Goal: Communication & Community: Participate in discussion

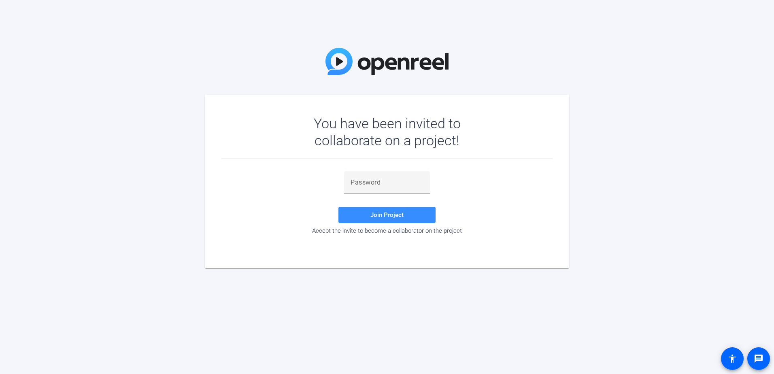
drag, startPoint x: 733, startPoint y: 283, endPoint x: 713, endPoint y: 283, distance: 19.8
click at [733, 283] on div "You have been invited to collaborate on a project! Join Project Accept the invi…" at bounding box center [387, 187] width 774 height 374
click at [368, 185] on input "text" at bounding box center [387, 183] width 73 height 10
paste input "Nmz[}~"
click at [388, 214] on span "Join Project" at bounding box center [387, 214] width 33 height 7
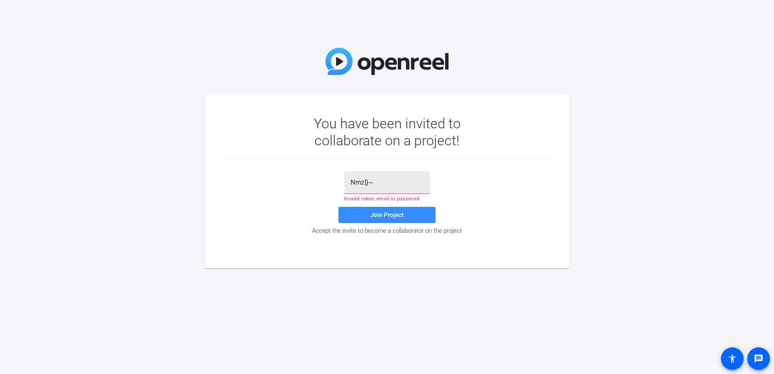
click at [375, 183] on input "Nmz[}~" at bounding box center [387, 183] width 73 height 10
type input "Nmz[}~"
click at [421, 164] on div "Nmz[}~ Join Project Accept the invite to become a collaborator on the project" at bounding box center [387, 203] width 332 height 89
click at [384, 216] on span "Join Project" at bounding box center [387, 214] width 33 height 7
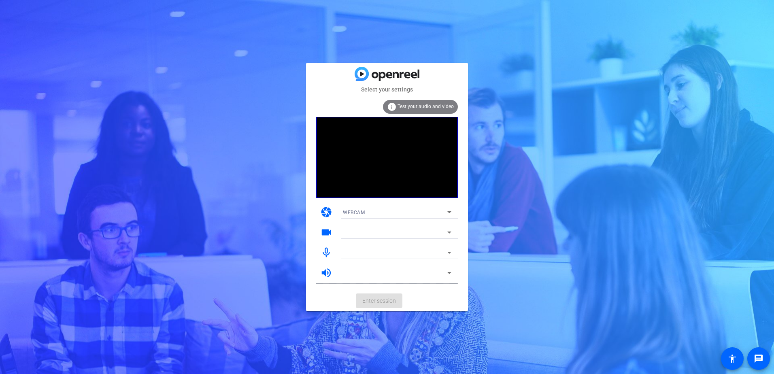
click at [423, 108] on span "Test your audio and video" at bounding box center [426, 107] width 56 height 6
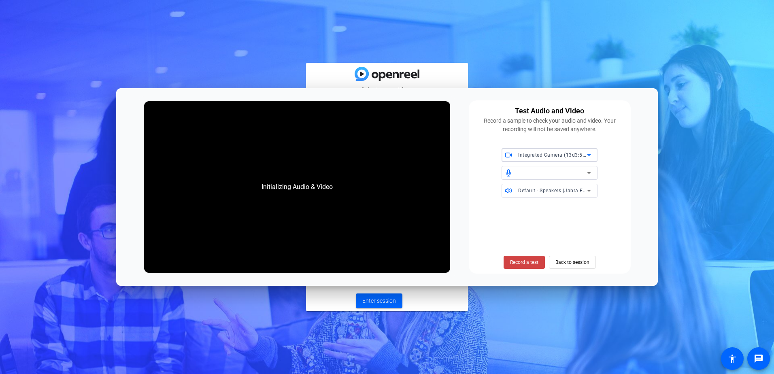
click at [590, 155] on icon at bounding box center [589, 155] width 4 height 2
click at [590, 155] on div at bounding box center [387, 187] width 774 height 374
click at [528, 266] on span "Record a test" at bounding box center [524, 262] width 28 height 7
click at [526, 264] on span "Stop Testing (5s)" at bounding box center [524, 262] width 37 height 7
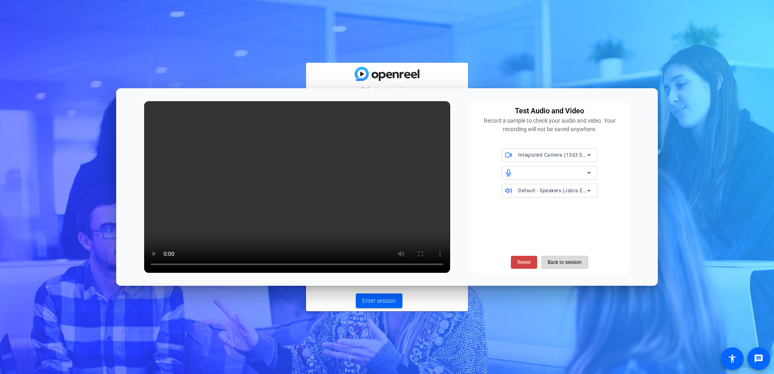
click at [573, 266] on span "Back to session" at bounding box center [565, 262] width 34 height 15
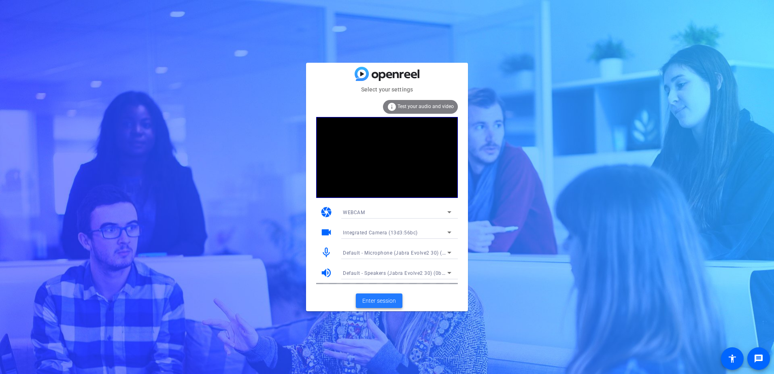
click at [384, 302] on span "Enter session" at bounding box center [379, 301] width 34 height 9
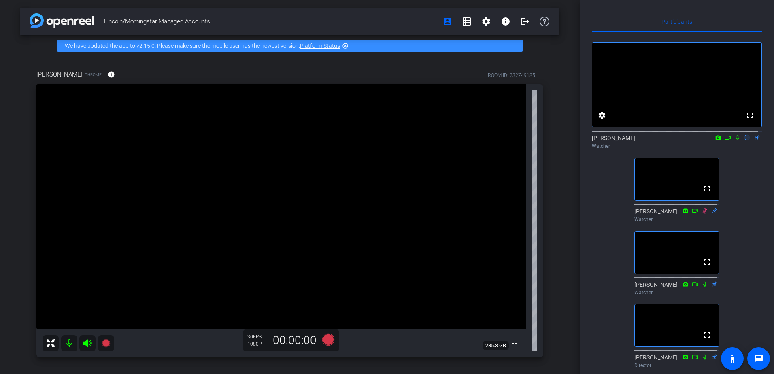
click at [69, 343] on div at bounding box center [79, 343] width 72 height 16
click at [68, 341] on div at bounding box center [79, 343] width 72 height 16
click at [67, 342] on div at bounding box center [79, 343] width 72 height 16
drag, startPoint x: 67, startPoint y: 342, endPoint x: 71, endPoint y: 345, distance: 4.9
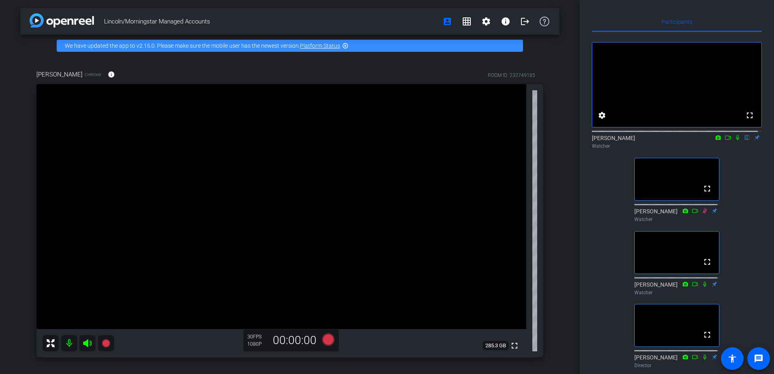
click at [69, 343] on div at bounding box center [79, 343] width 72 height 16
click at [71, 345] on div at bounding box center [79, 343] width 72 height 16
click at [735, 141] on icon at bounding box center [738, 138] width 6 height 6
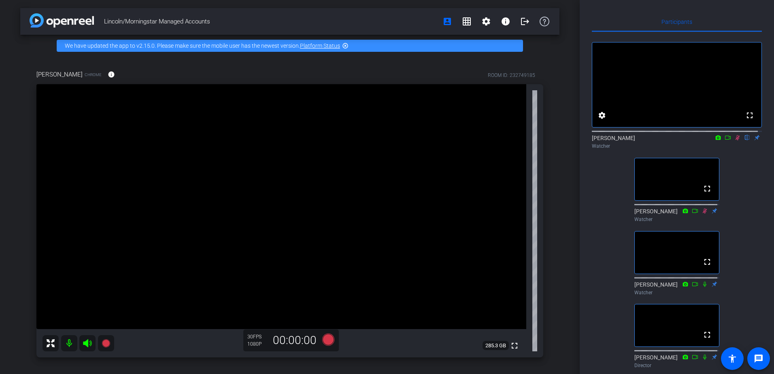
click at [736, 141] on icon at bounding box center [738, 137] width 4 height 5
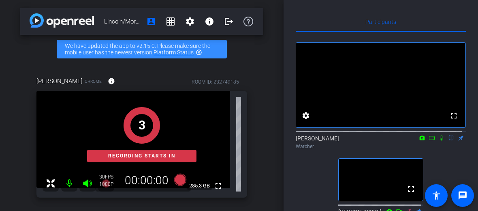
drag, startPoint x: 438, startPoint y: 146, endPoint x: 437, endPoint y: 153, distance: 7.0
click at [440, 141] on icon at bounding box center [441, 137] width 3 height 5
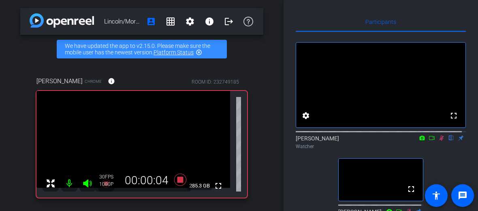
click at [428, 141] on icon at bounding box center [431, 138] width 6 height 6
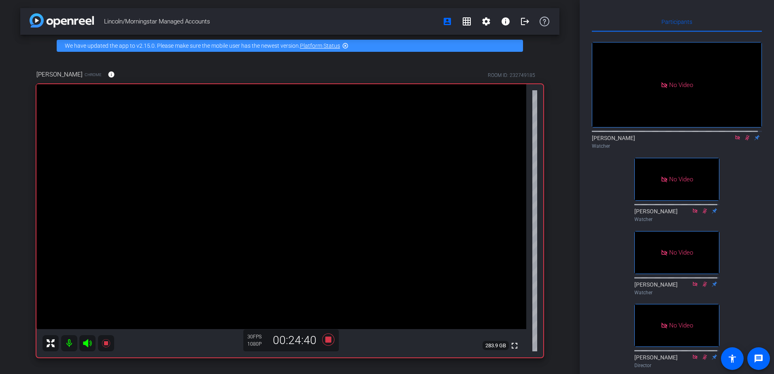
scroll to position [56, 0]
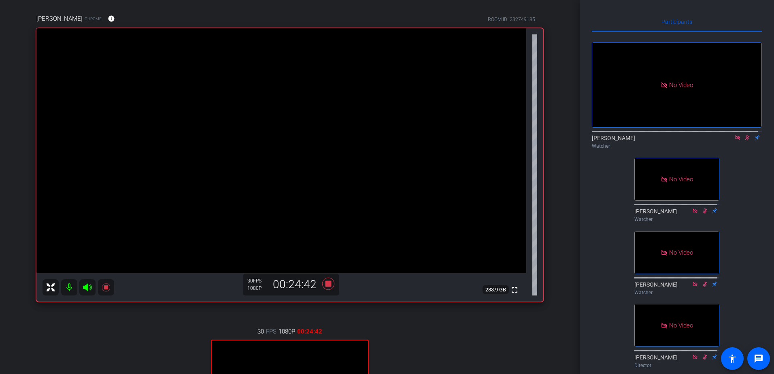
drag, startPoint x: 575, startPoint y: 197, endPoint x: 577, endPoint y: 242, distance: 45.0
click at [577, 242] on div "Lincoln/Morningstar Managed Accounts account_box grid_on settings info logout W…" at bounding box center [290, 187] width 580 height 374
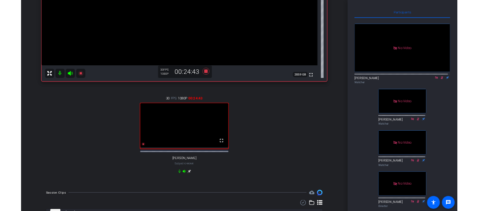
scroll to position [218, 0]
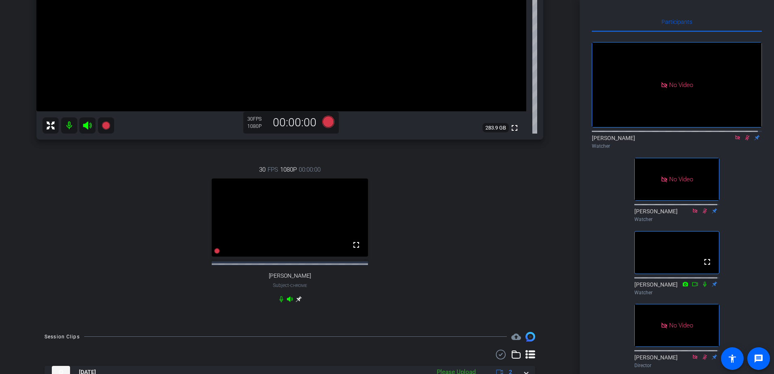
click at [735, 140] on icon at bounding box center [737, 137] width 4 height 4
click at [736, 141] on icon at bounding box center [738, 137] width 4 height 5
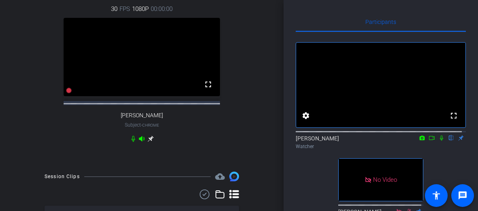
scroll to position [224, 0]
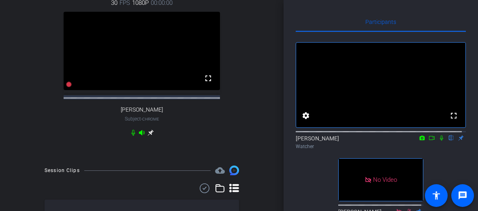
click at [428, 141] on icon at bounding box center [431, 138] width 6 height 6
click at [449, 141] on icon at bounding box center [450, 137] width 3 height 5
click at [439, 140] on icon at bounding box center [441, 137] width 4 height 4
click at [447, 141] on mat-icon "flip" at bounding box center [451, 137] width 10 height 7
click at [438, 141] on icon at bounding box center [441, 138] width 6 height 6
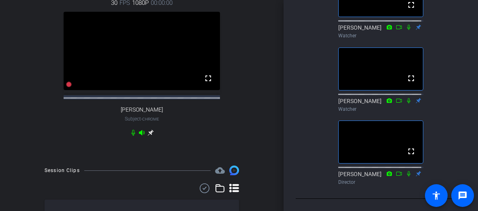
scroll to position [181, 0]
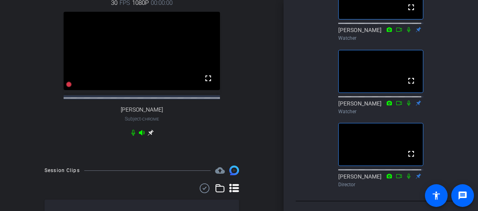
drag, startPoint x: 279, startPoint y: 129, endPoint x: 281, endPoint y: 120, distance: 9.1
click at [281, 120] on div "Lincoln/Morningstar Managed Accounts account_box grid_on settings info logout W…" at bounding box center [141, 105] width 283 height 211
drag, startPoint x: 283, startPoint y: 120, endPoint x: 287, endPoint y: 103, distance: 18.0
click at [287, 103] on div "Lincoln/Morningstar Managed Accounts account_box grid_on settings info logout W…" at bounding box center [239, 105] width 478 height 211
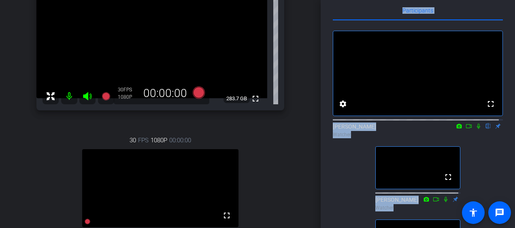
scroll to position [9, 0]
